Goal: Task Accomplishment & Management: Use online tool/utility

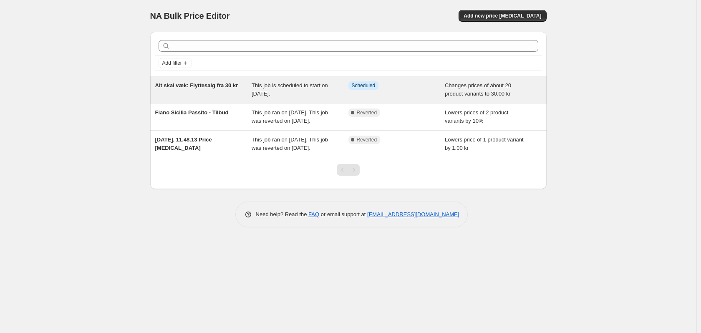
click at [199, 87] on span "Alt skal væk: Flyttesalg fra 30 kr" at bounding box center [196, 85] width 83 height 6
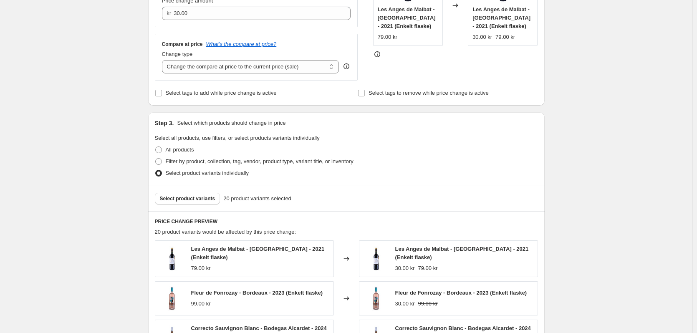
scroll to position [459, 0]
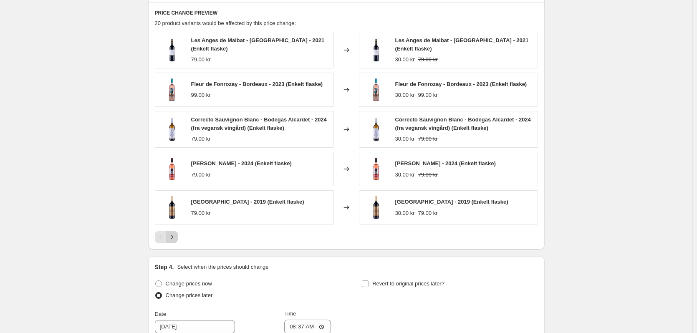
click at [178, 237] on button "Next" at bounding box center [172, 237] width 12 height 12
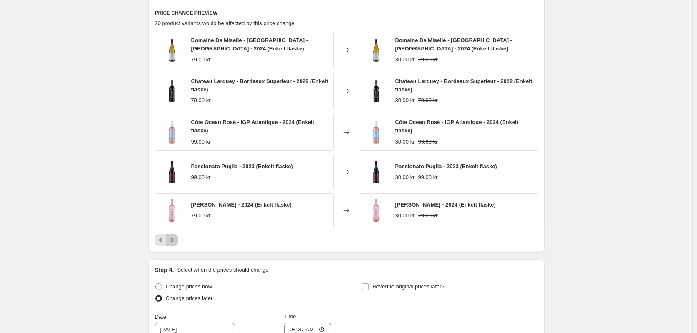
click at [175, 239] on icon "Next" at bounding box center [172, 240] width 8 height 8
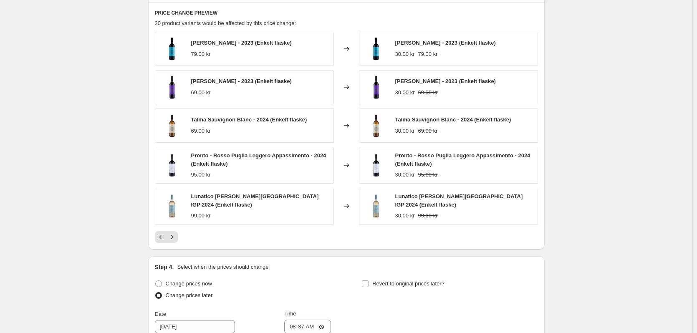
click at [182, 237] on div at bounding box center [346, 237] width 383 height 12
click at [181, 237] on div at bounding box center [346, 237] width 383 height 12
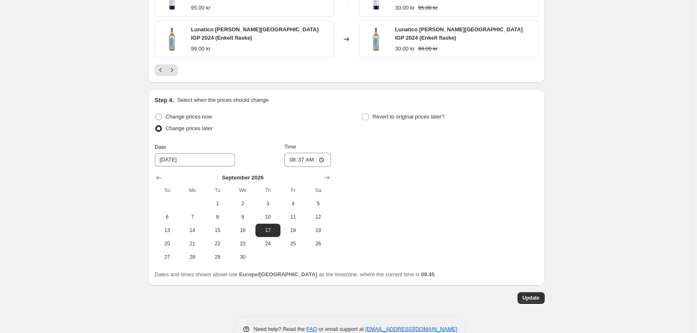
scroll to position [645, 0]
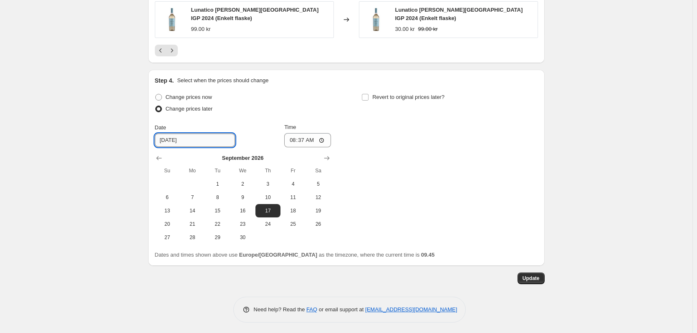
click at [191, 141] on input "[DATE]" at bounding box center [195, 139] width 80 height 13
click at [161, 96] on span at bounding box center [158, 97] width 7 height 7
click at [156, 94] on input "Change prices now" at bounding box center [155, 94] width 0 height 0
radio input "true"
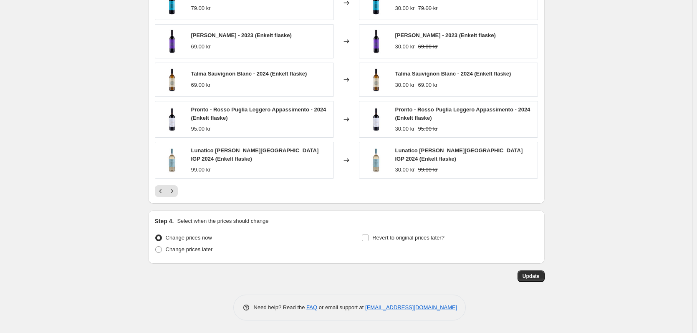
scroll to position [503, 0]
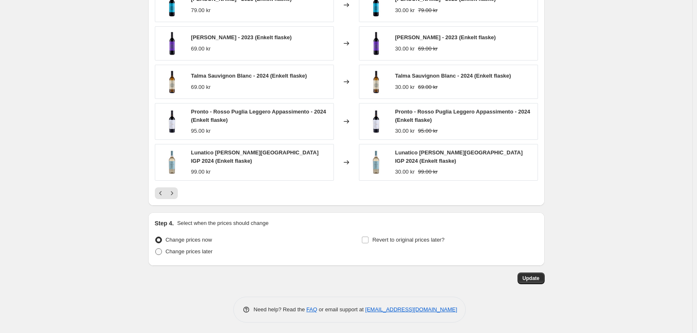
click at [162, 248] on span at bounding box center [158, 251] width 7 height 7
click at [156, 248] on input "Change prices later" at bounding box center [155, 248] width 0 height 0
radio input "true"
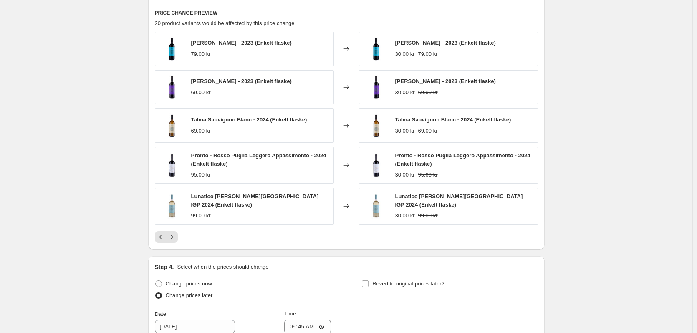
scroll to position [645, 0]
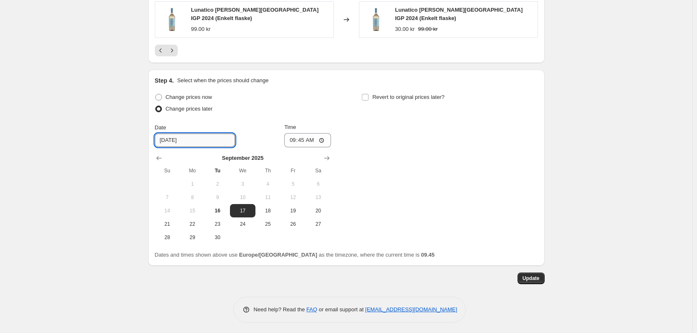
click at [207, 143] on input "[DATE]" at bounding box center [195, 139] width 80 height 13
type input "[DATE]"
click at [433, 169] on div "Change prices now Change prices later Date [DATE] Time 09:45 [DATE] Su Mo Tu We…" at bounding box center [346, 167] width 383 height 153
click at [535, 279] on button "Update" at bounding box center [530, 278] width 27 height 12
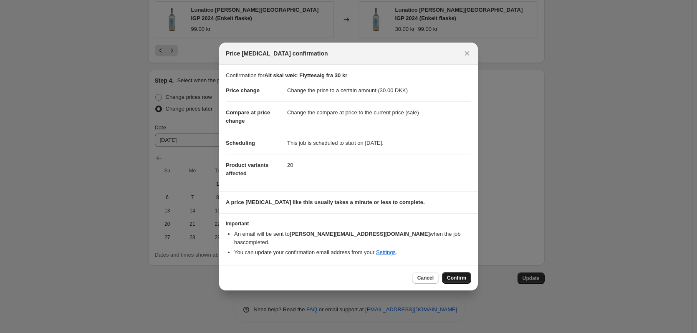
click at [457, 276] on span "Confirm" at bounding box center [456, 277] width 19 height 7
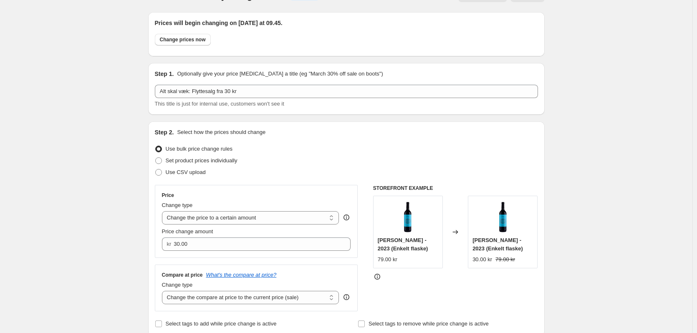
scroll to position [0, 0]
